Goal: Find specific page/section: Find specific page/section

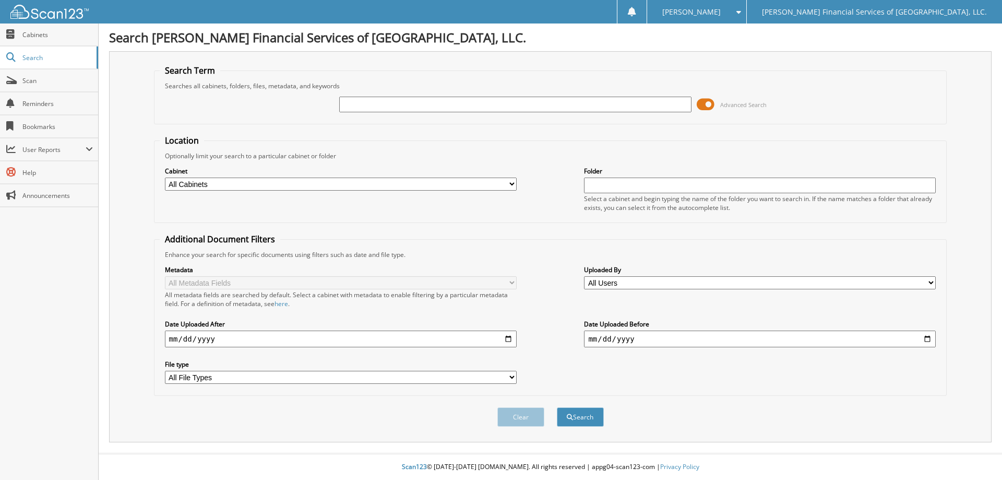
click at [384, 106] on input "text" at bounding box center [515, 105] width 352 height 16
type input "LOTS CLAIMS"
click at [557, 407] on button "Search" at bounding box center [580, 416] width 47 height 19
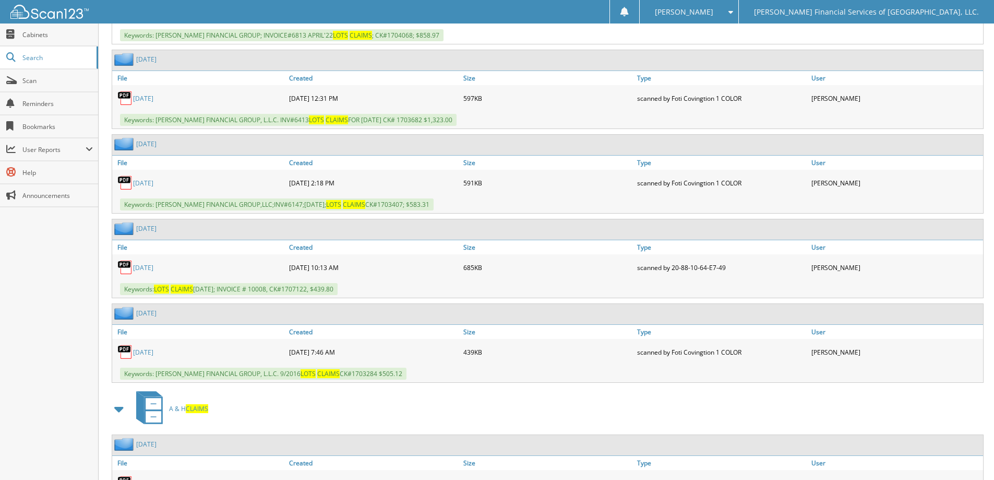
scroll to position [783, 0]
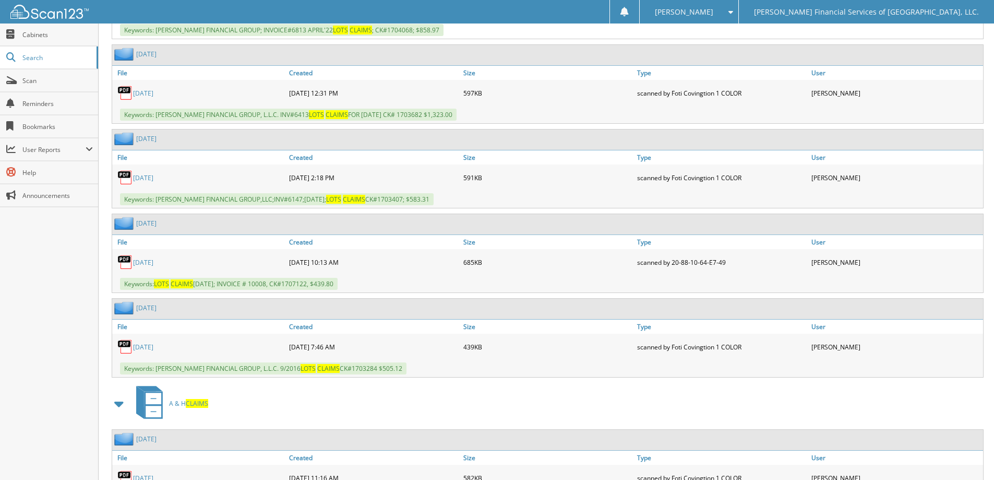
click at [153, 263] on link "[DATE]" at bounding box center [143, 262] width 20 height 9
